Goal: Task Accomplishment & Management: Manage account settings

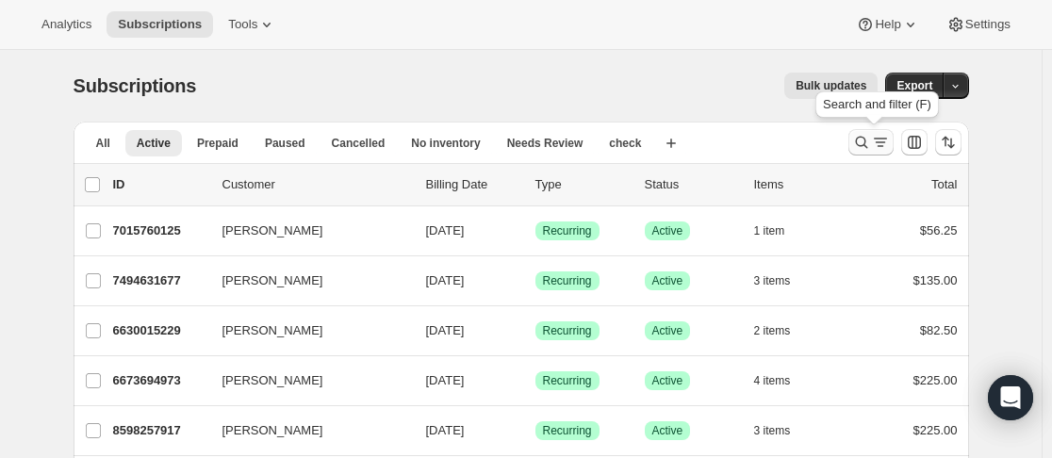
click at [867, 140] on icon "Search and filter results" at bounding box center [861, 143] width 12 height 12
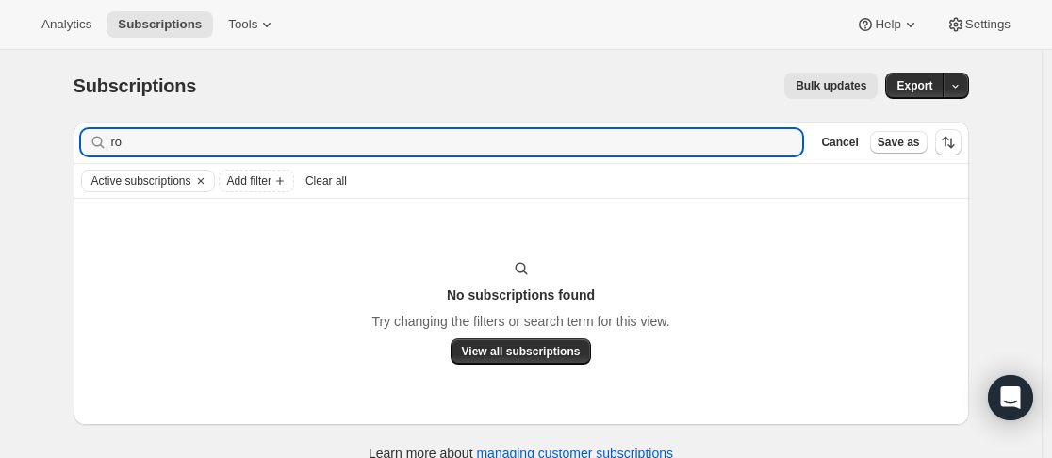
type input "r"
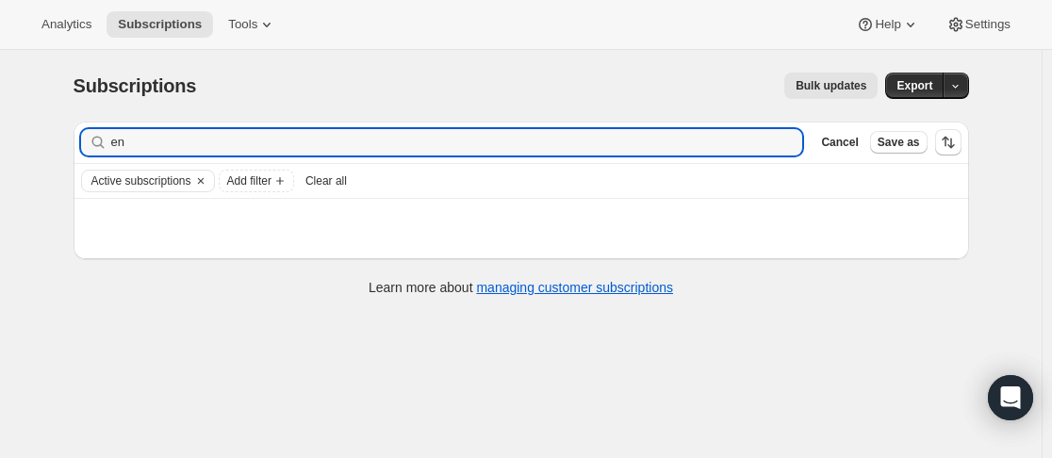
type input "e"
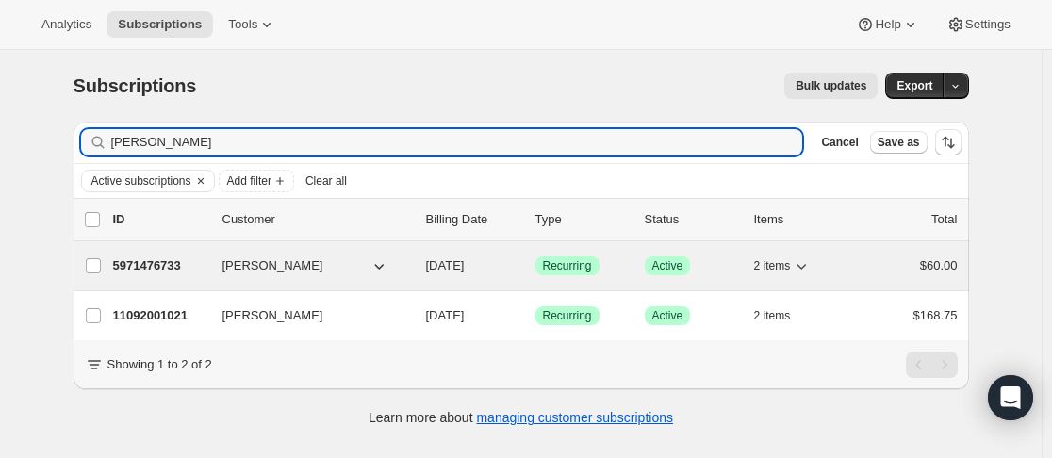
type input "[PERSON_NAME]"
click at [213, 265] on div "5971476733 [PERSON_NAME] [DATE] Success Recurring Success Active 2 items $60.00" at bounding box center [535, 266] width 845 height 26
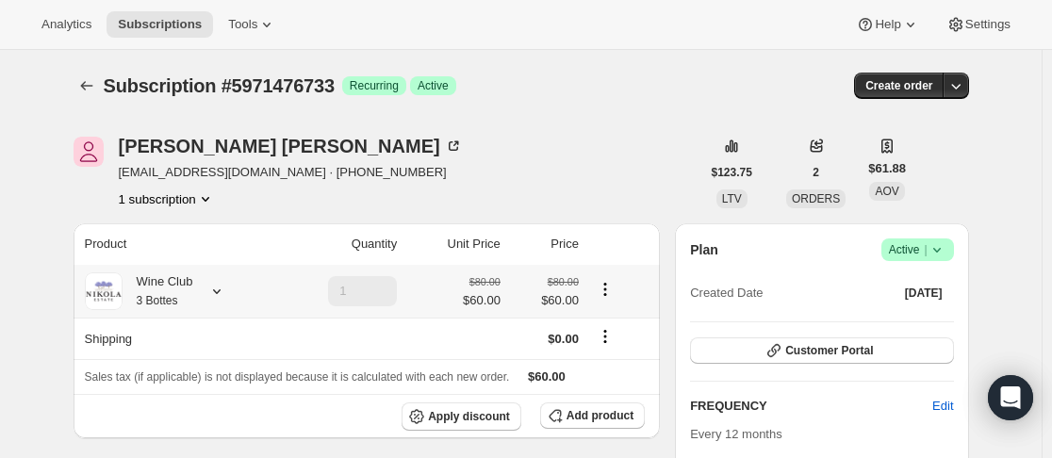
click at [225, 293] on icon at bounding box center [216, 291] width 19 height 19
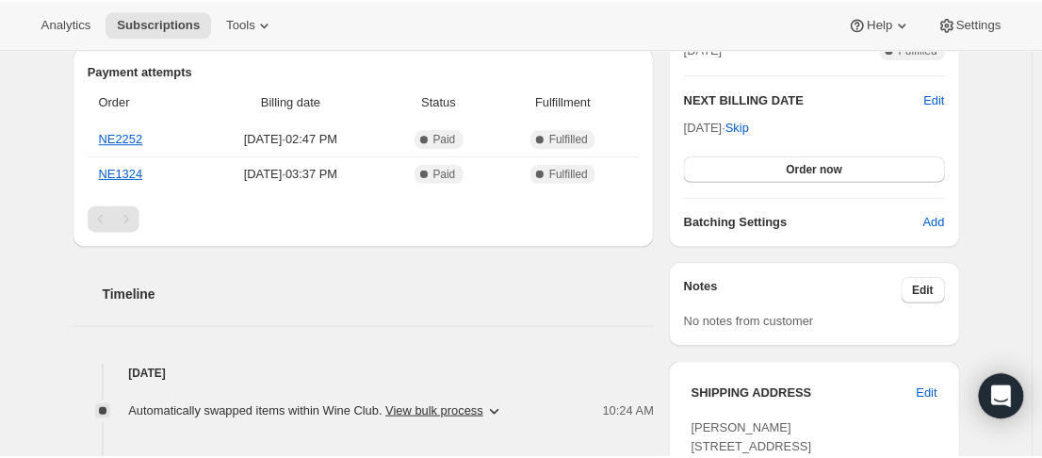
scroll to position [377, 0]
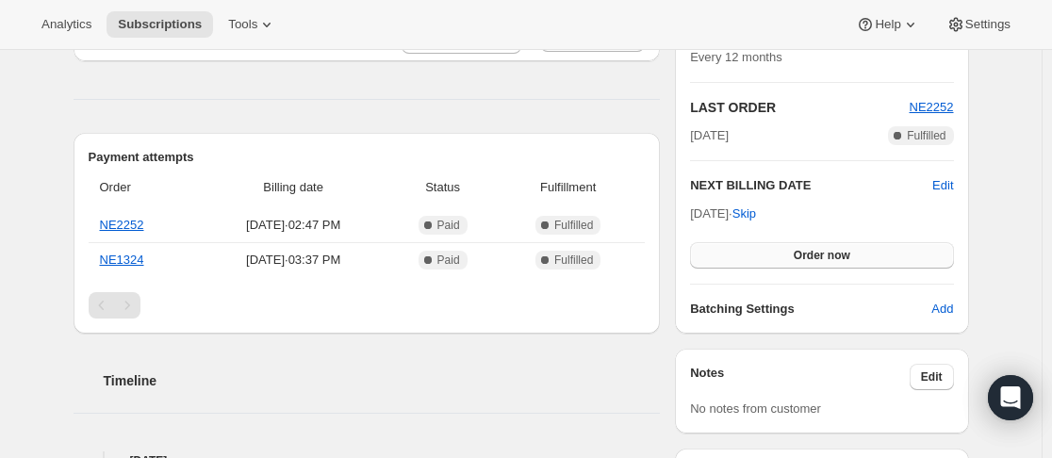
click at [812, 252] on span "Order now" at bounding box center [822, 255] width 57 height 15
click at [812, 252] on span "Click to confirm" at bounding box center [822, 255] width 86 height 15
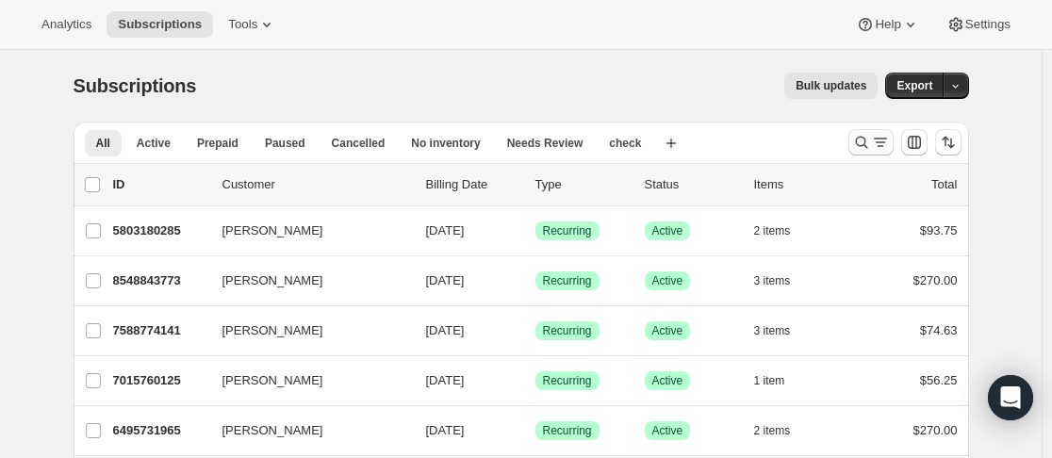
click at [865, 147] on icon "Search and filter results" at bounding box center [861, 142] width 19 height 19
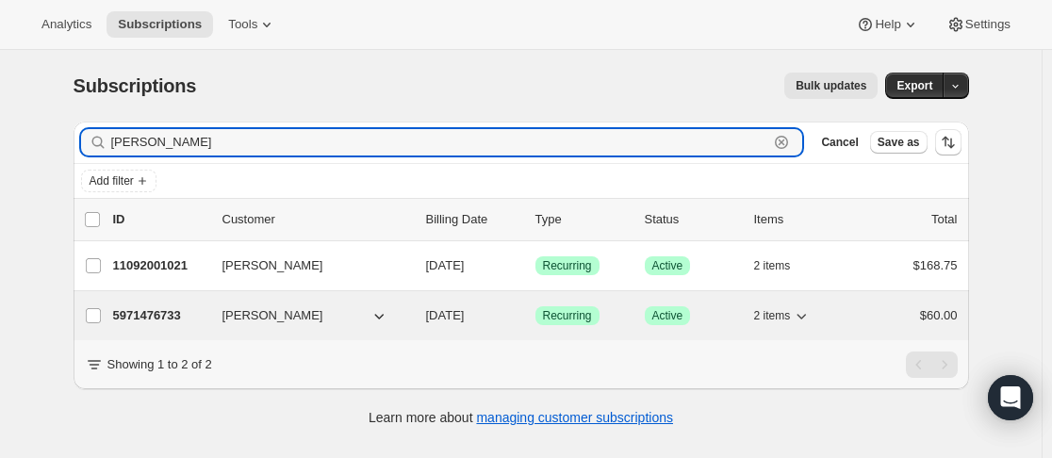
type input "[PERSON_NAME]"
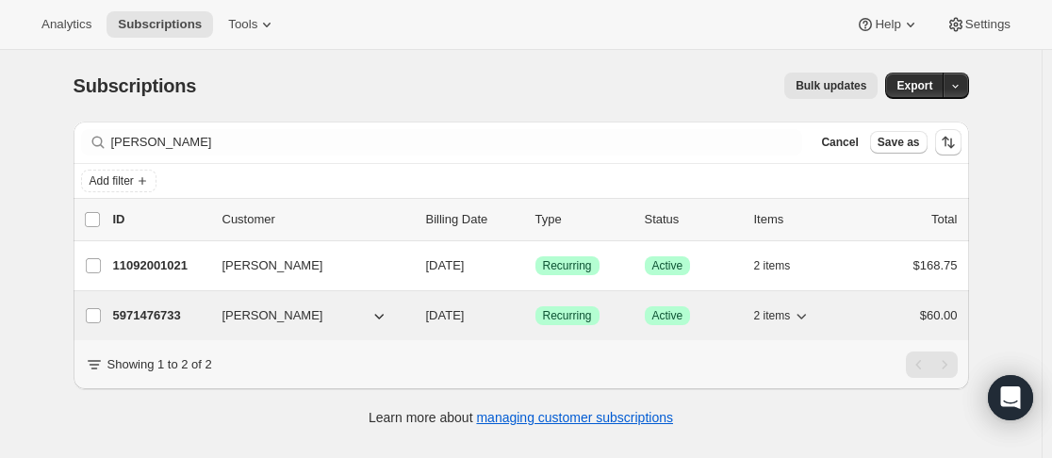
click at [221, 319] on div "5971476733 Jenny Cartwright 08/24/2026 Success Recurring Success Active 2 items…" at bounding box center [535, 316] width 845 height 26
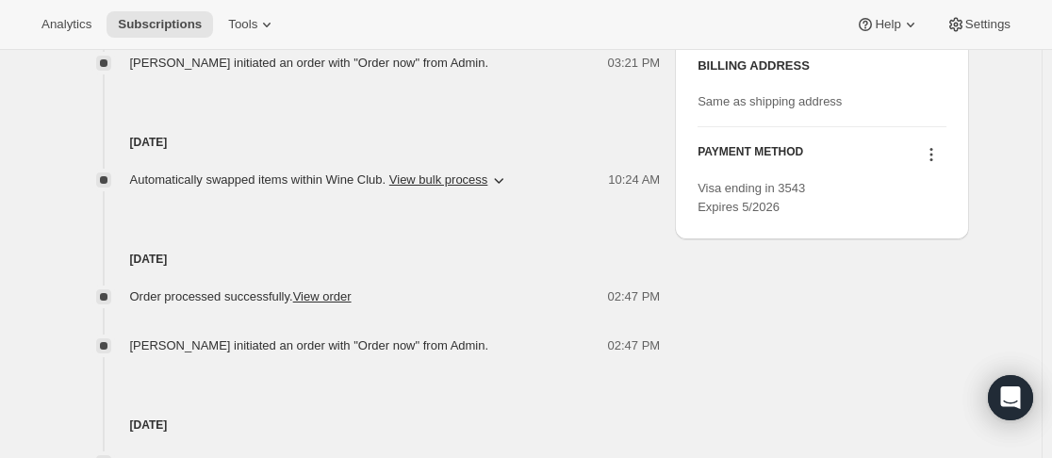
scroll to position [1131, 0]
click at [938, 163] on icon at bounding box center [931, 153] width 19 height 19
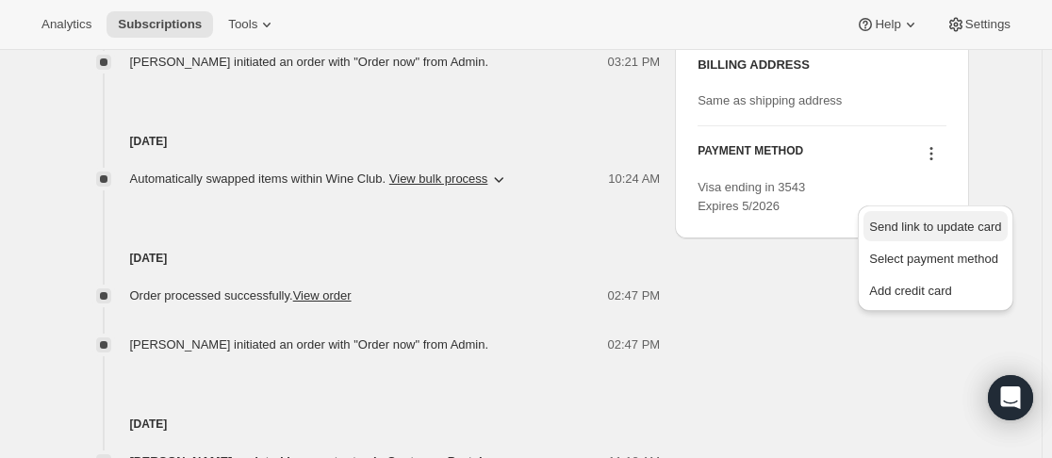
click at [931, 225] on span "Send link to update card" at bounding box center [935, 227] width 132 height 14
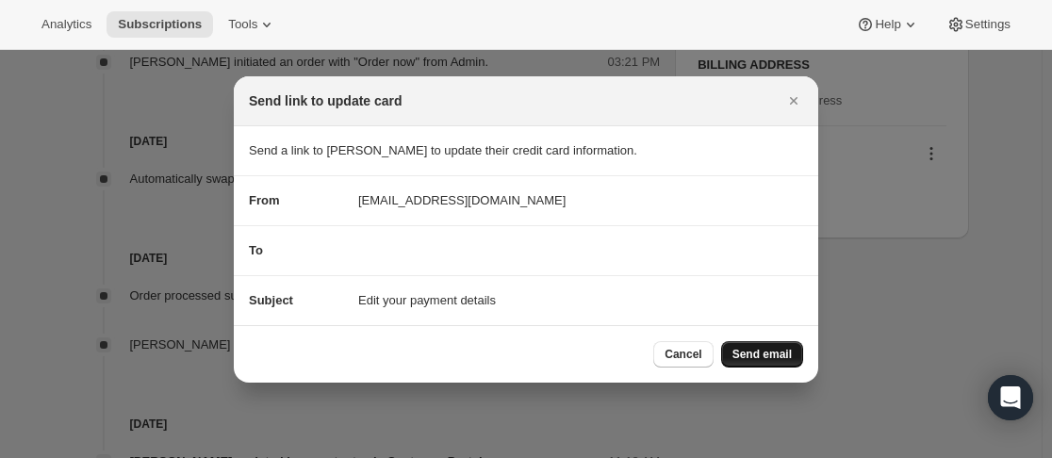
click at [776, 354] on span "Send email" at bounding box center [761, 354] width 59 height 15
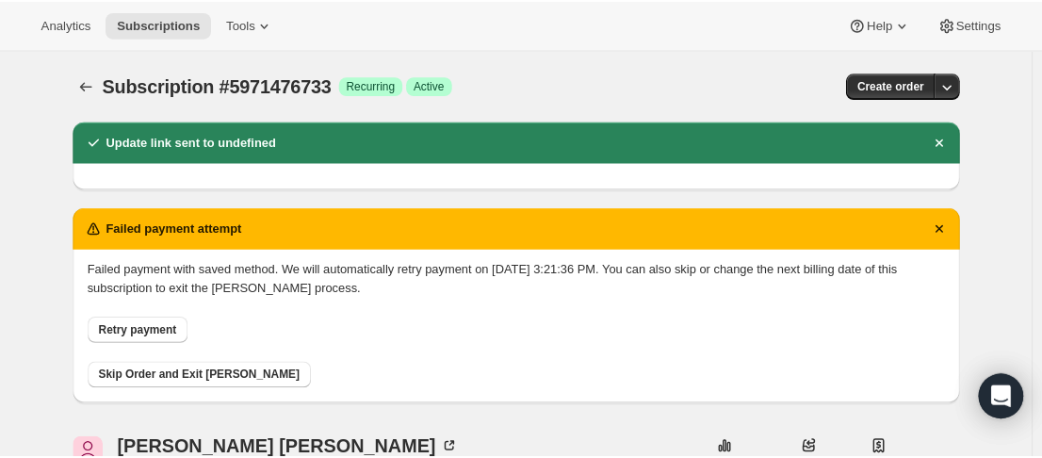
scroll to position [1131, 0]
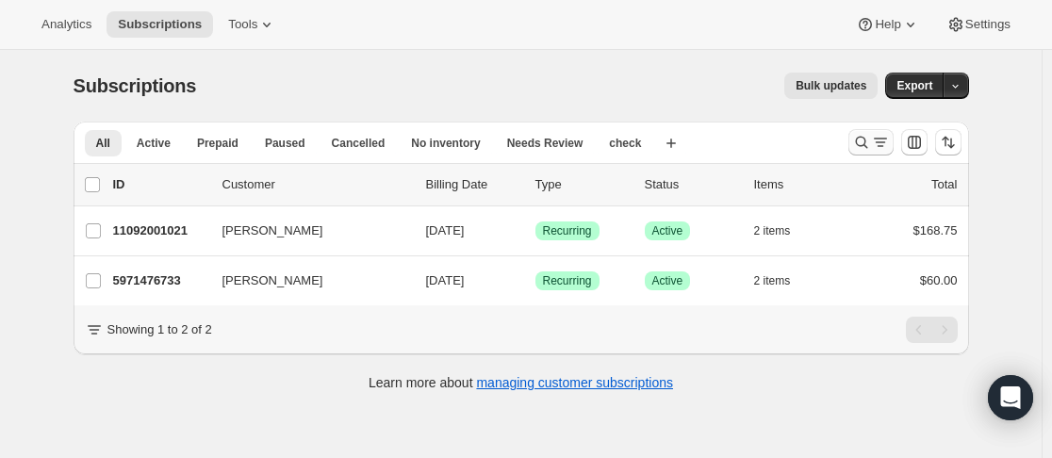
click at [858, 148] on icon "Search and filter results" at bounding box center [861, 142] width 19 height 19
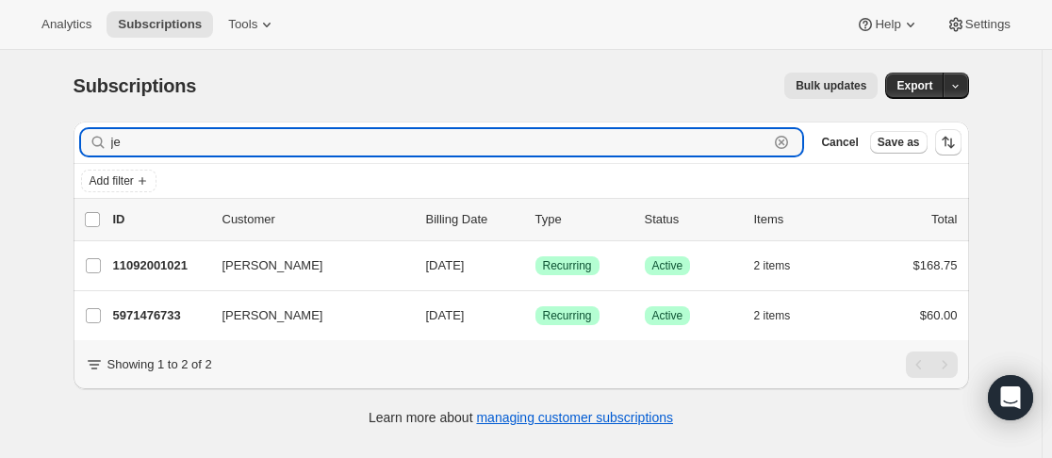
type input "j"
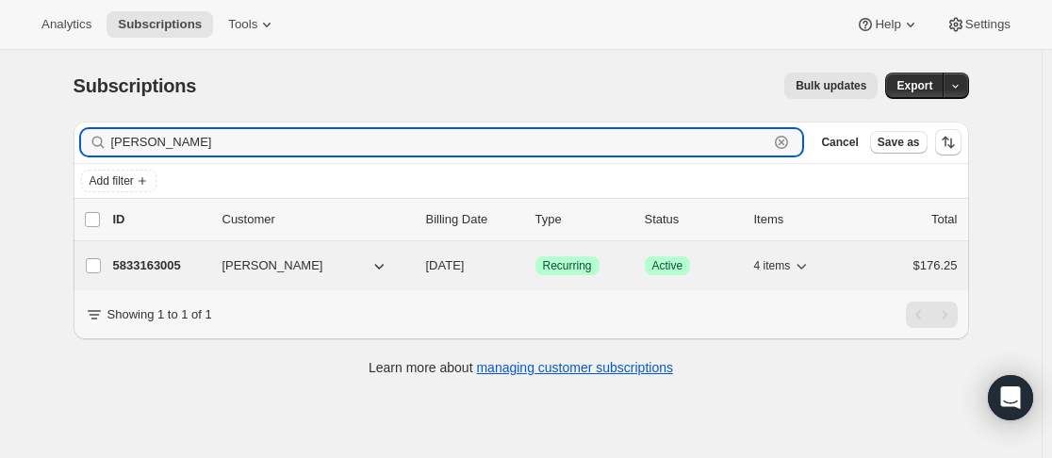
type input "[PERSON_NAME]"
click at [213, 268] on div "5833163005 [PERSON_NAME] [DATE] Success Recurring Success Active 4 items $176.25" at bounding box center [535, 266] width 845 height 26
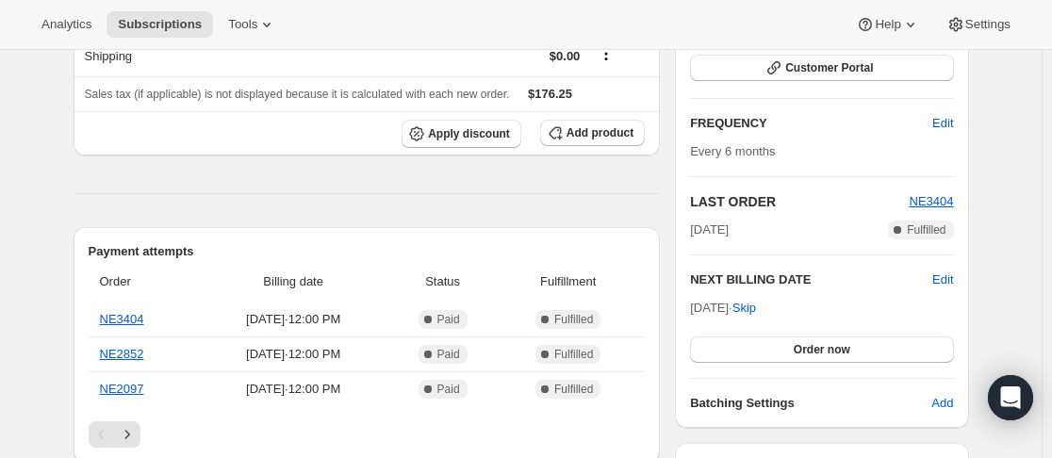
scroll to position [189, 0]
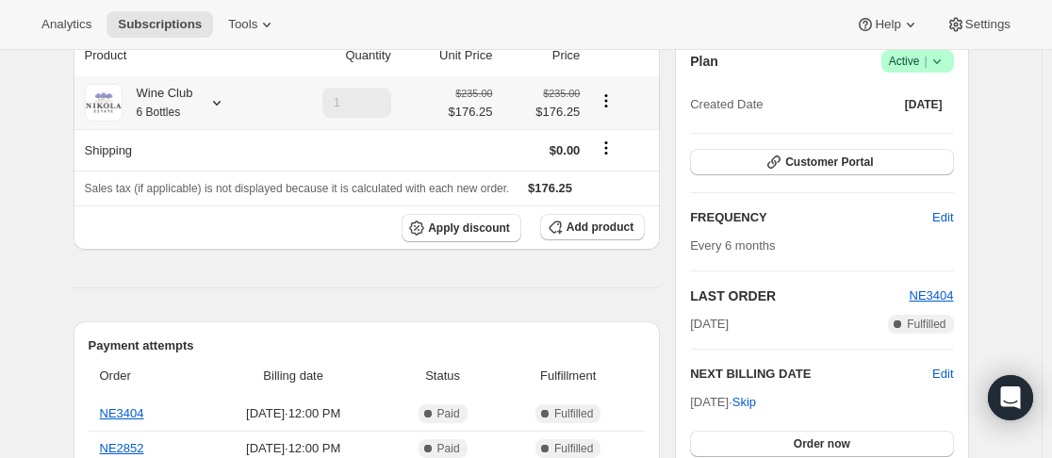
click at [216, 105] on icon at bounding box center [216, 102] width 19 height 19
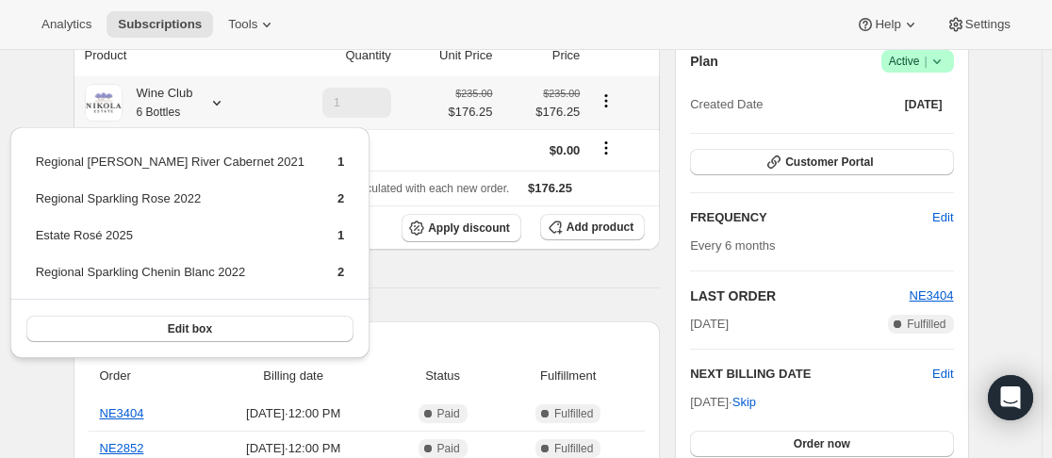
click at [216, 105] on icon at bounding box center [216, 102] width 19 height 19
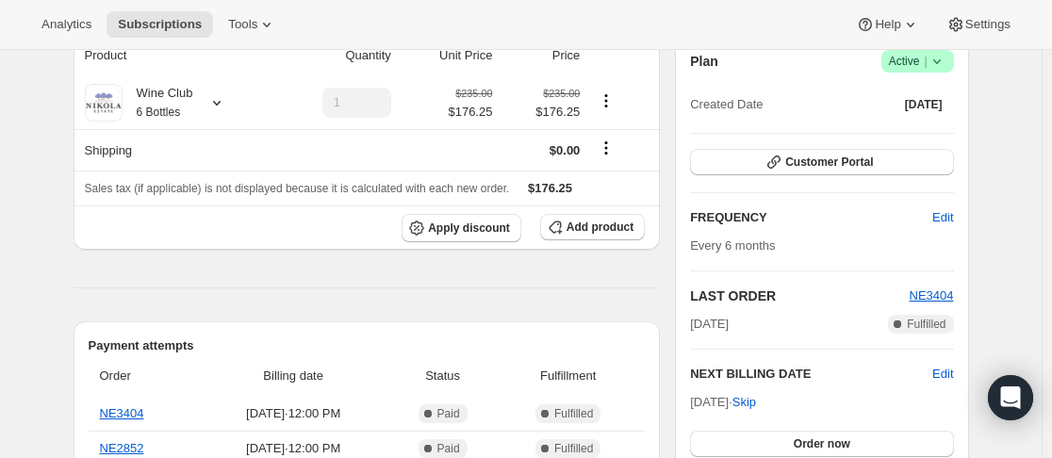
scroll to position [589, 0]
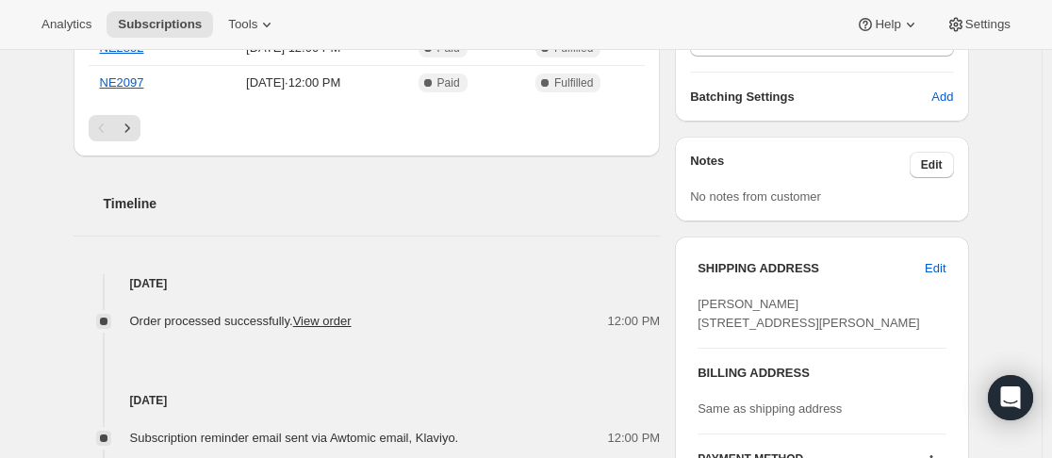
drag, startPoint x: 449, startPoint y: 418, endPoint x: 461, endPoint y: 465, distance: 47.8
